Goal: Task Accomplishment & Management: Manage account settings

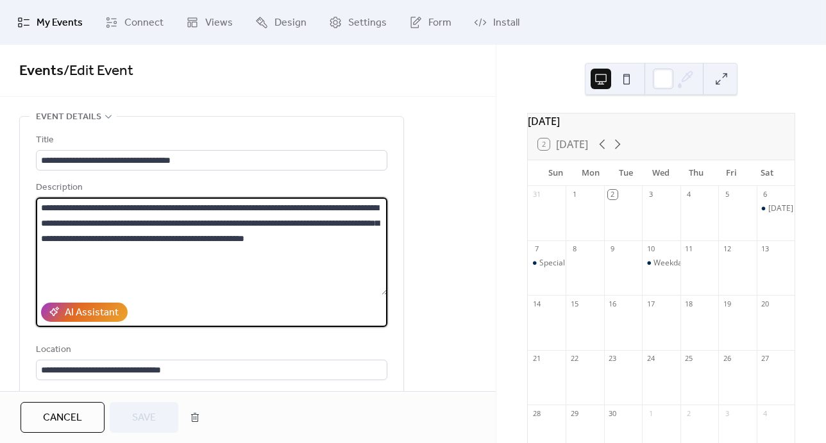
drag, startPoint x: 142, startPoint y: 270, endPoint x: 26, endPoint y: 199, distance: 136.3
click at [26, 199] on div "**********" at bounding box center [211, 292] width 383 height 351
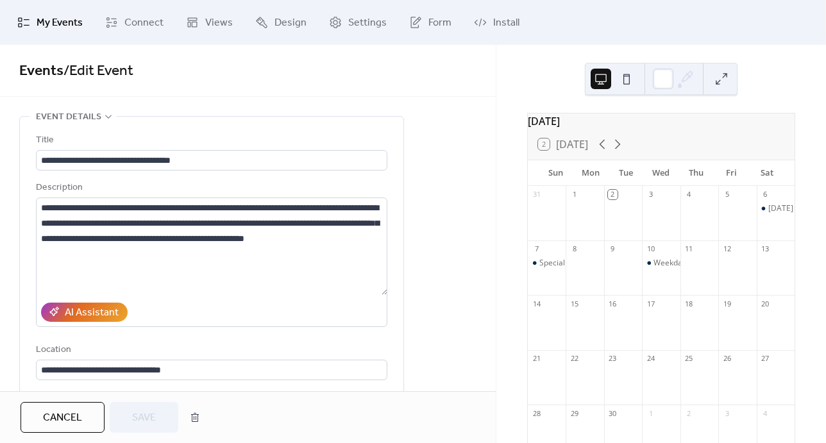
click at [433, 72] on span "Events / Edit Event" at bounding box center [247, 71] width 457 height 26
click at [46, 23] on span "My Events" at bounding box center [60, 22] width 46 height 15
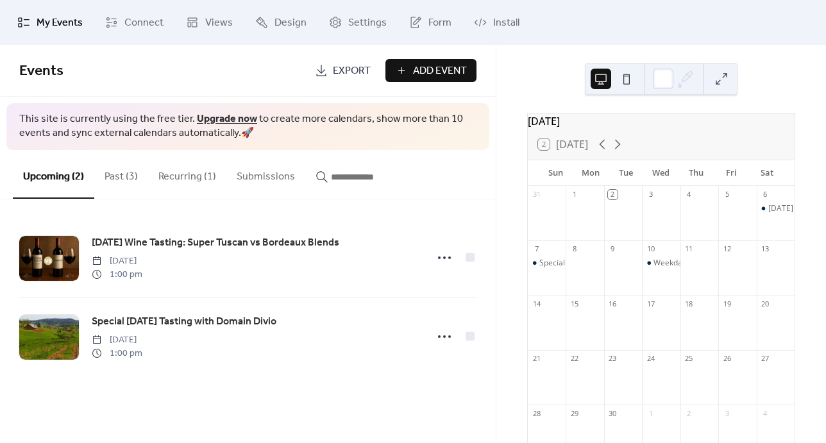
click at [195, 175] on button "Recurring (1)" at bounding box center [187, 173] width 78 height 47
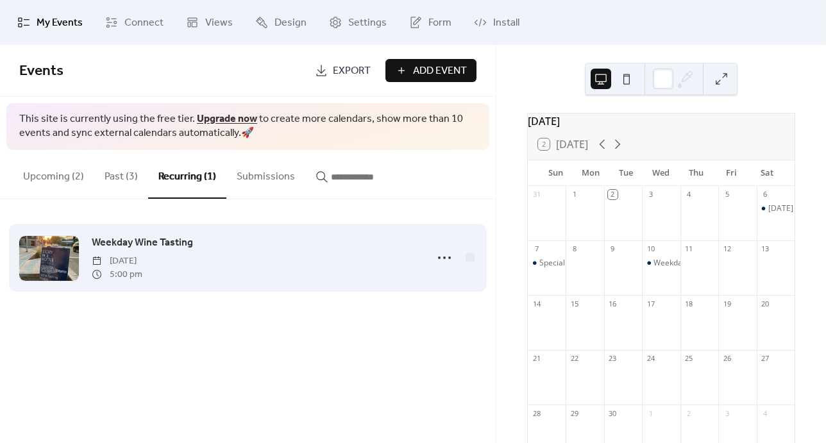
click at [110, 241] on span "Weekday Wine Tasting" at bounding box center [142, 242] width 101 height 15
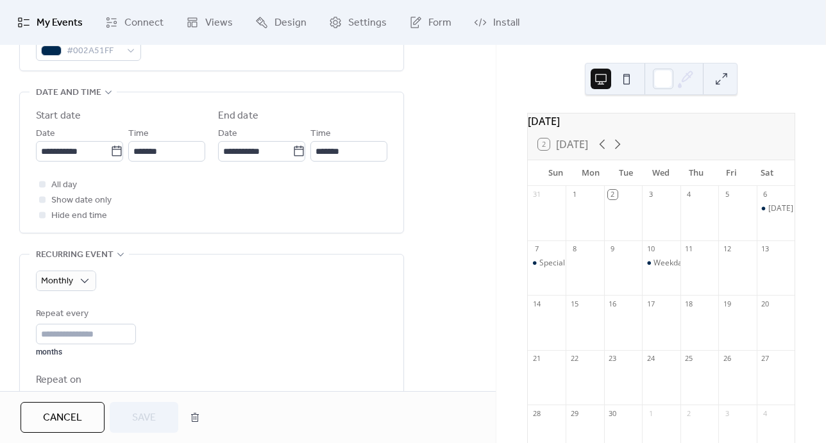
scroll to position [397, 0]
click at [61, 278] on span "Monthly" at bounding box center [57, 280] width 32 height 17
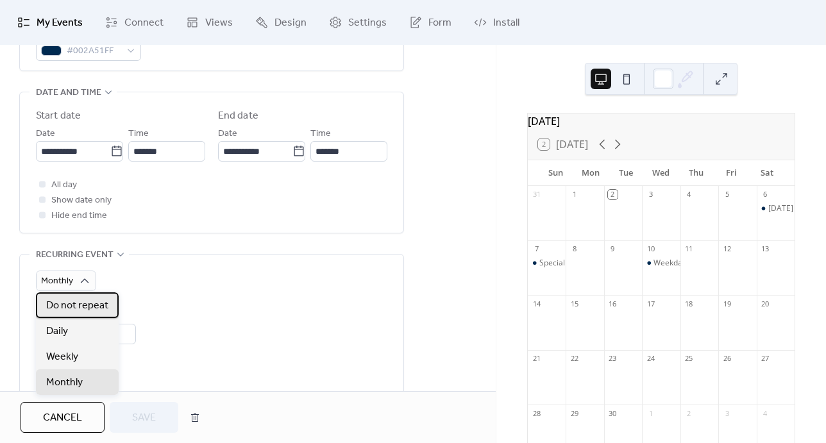
click at [69, 309] on span "Do not repeat" at bounding box center [77, 305] width 62 height 15
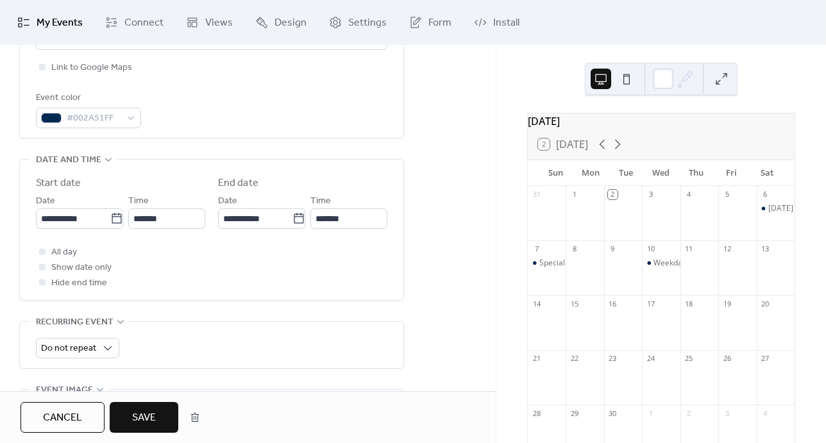
scroll to position [331, 0]
click at [146, 405] on button "Save" at bounding box center [144, 417] width 69 height 31
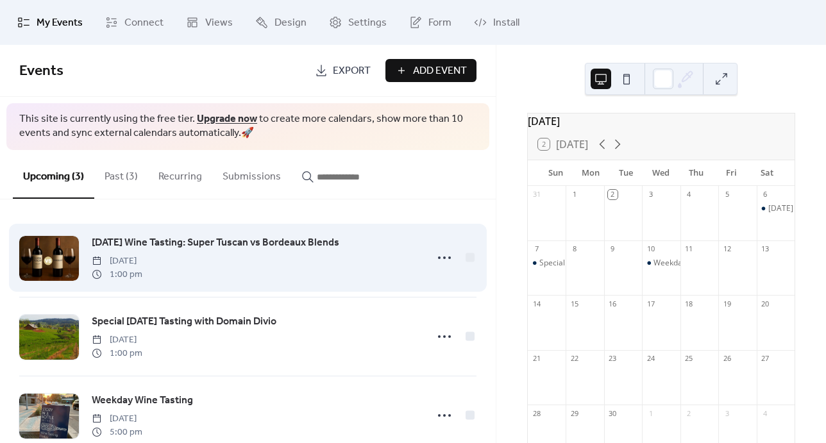
scroll to position [30, 0]
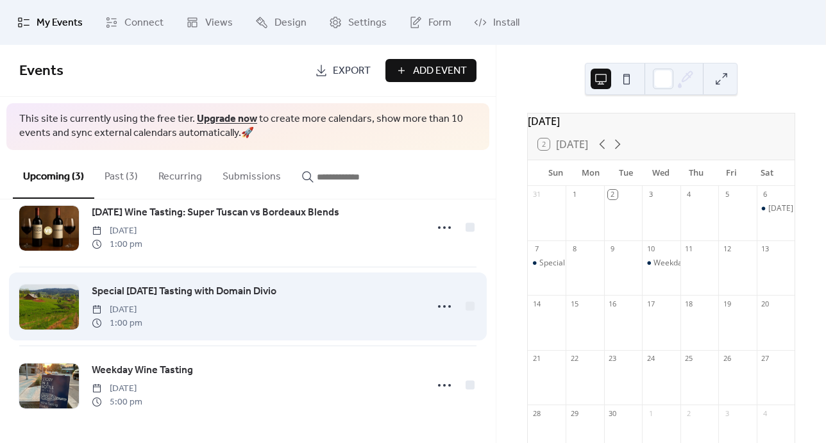
click at [238, 290] on span "Special [DATE] Tasting with Domain Divio" at bounding box center [184, 291] width 185 height 15
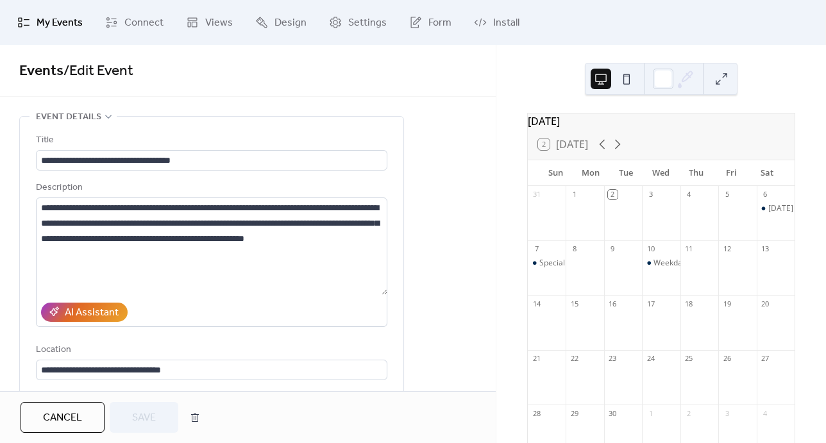
click at [83, 422] on button "Cancel" at bounding box center [63, 417] width 84 height 31
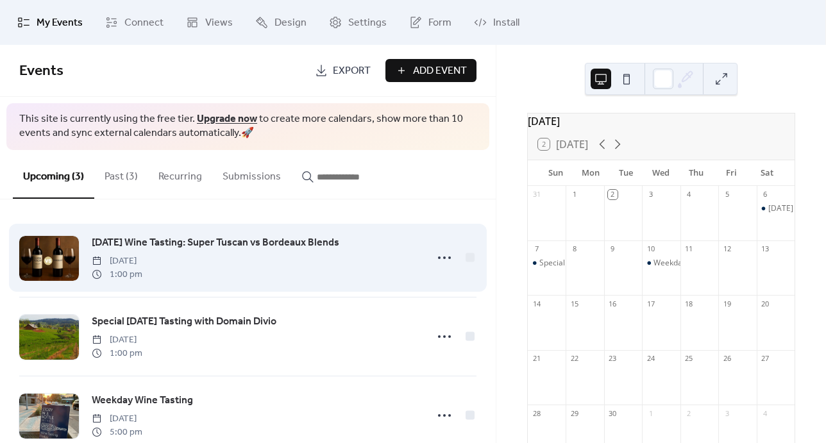
scroll to position [30, 0]
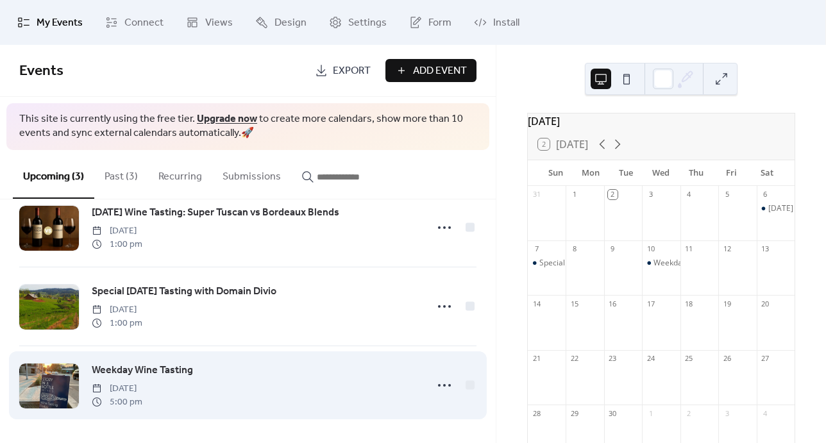
click at [177, 367] on span "Weekday Wine Tasting" at bounding box center [142, 370] width 101 height 15
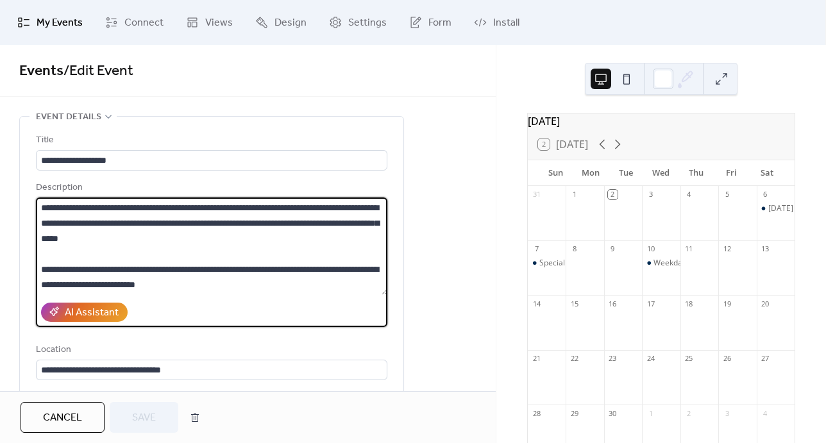
drag, startPoint x: 238, startPoint y: 290, endPoint x: 8, endPoint y: 191, distance: 250.4
